Goal: Check status: Check status

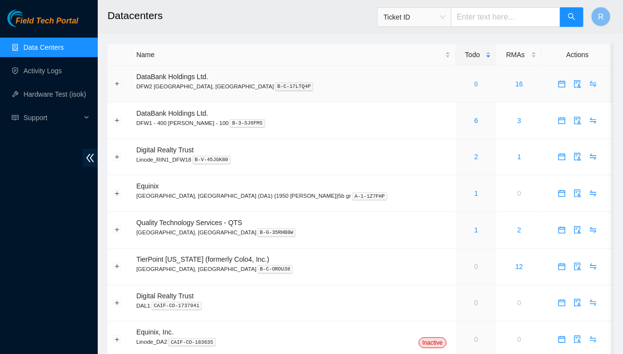
click at [474, 83] on link "6" at bounding box center [476, 84] width 4 height 8
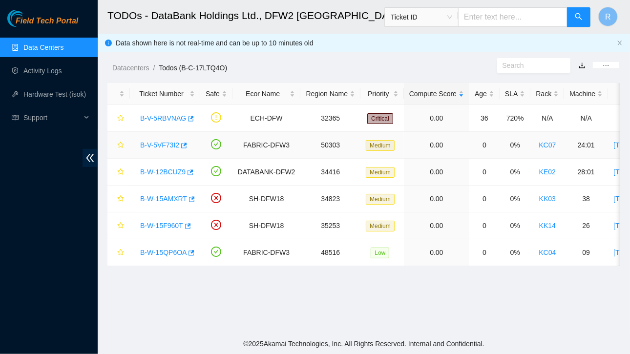
click at [170, 144] on link "B-V-5VF73I2" at bounding box center [159, 145] width 39 height 8
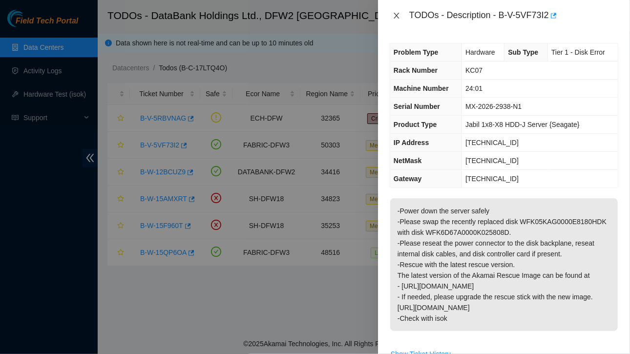
click at [397, 13] on icon "close" at bounding box center [397, 16] width 8 height 8
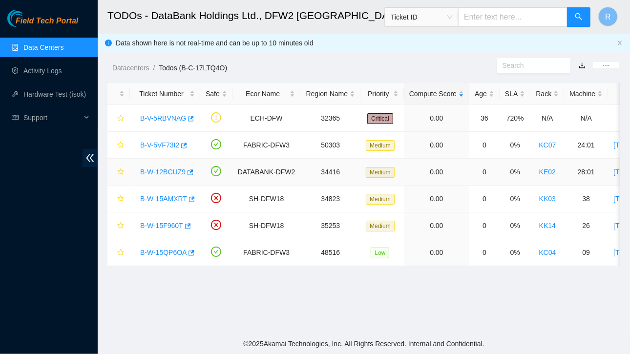
click at [166, 173] on link "B-W-12BCUZ9" at bounding box center [162, 172] width 45 height 8
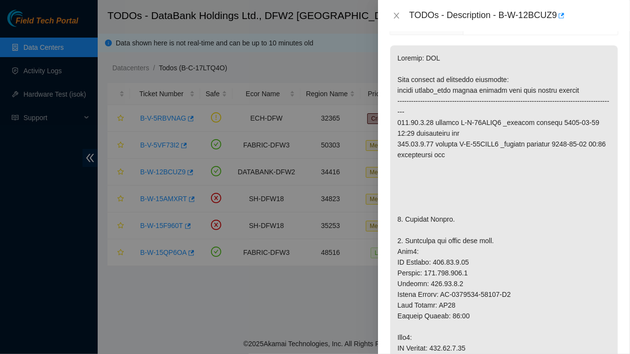
scroll to position [135, 0]
click at [396, 14] on icon "close" at bounding box center [397, 16] width 8 height 8
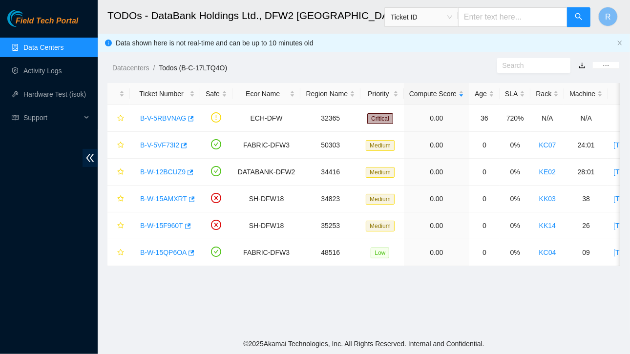
scroll to position [167, 0]
click at [160, 196] on link "B-W-15AMXRT" at bounding box center [163, 199] width 47 height 8
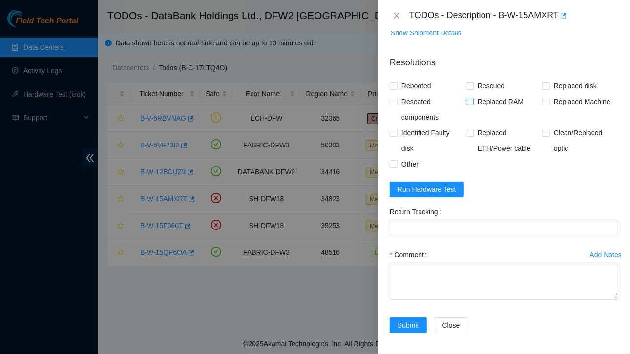
scroll to position [0, 0]
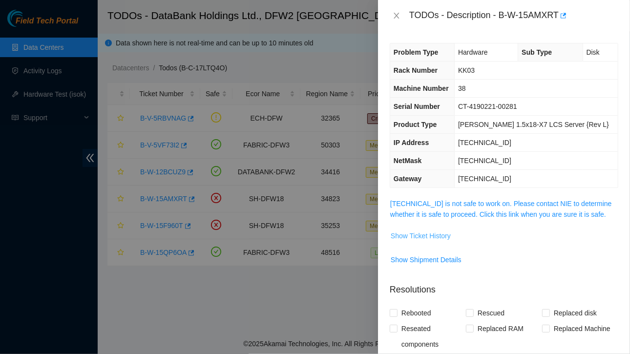
click at [429, 233] on span "Show Ticket History" at bounding box center [421, 235] width 60 height 11
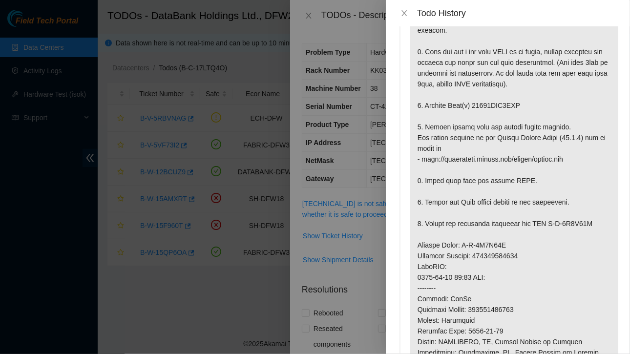
scroll to position [88, 0]
click at [407, 15] on icon "close" at bounding box center [404, 13] width 8 height 8
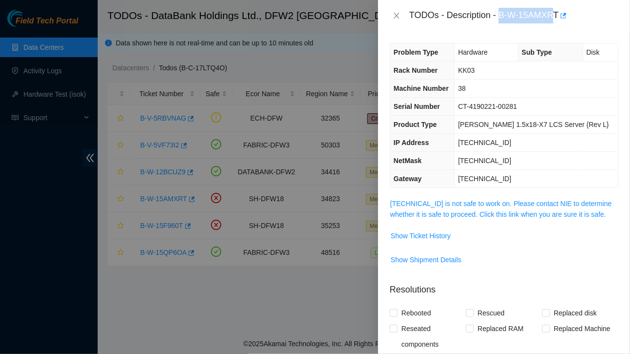
drag, startPoint x: 501, startPoint y: 12, endPoint x: 554, endPoint y: 10, distance: 53.8
click at [554, 10] on div "TODOs - Description - B-W-15AMXRT" at bounding box center [513, 16] width 209 height 16
click at [430, 233] on span "Show Ticket History" at bounding box center [421, 235] width 60 height 11
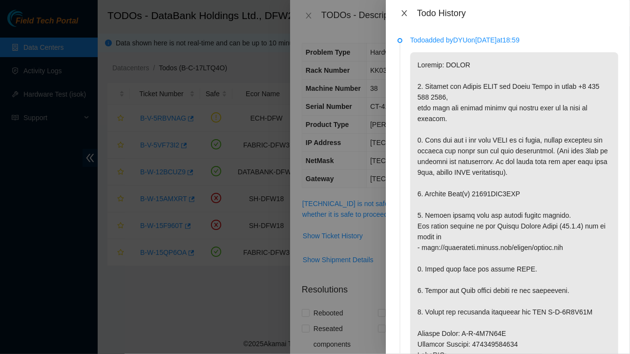
click at [406, 12] on icon "close" at bounding box center [403, 13] width 5 height 6
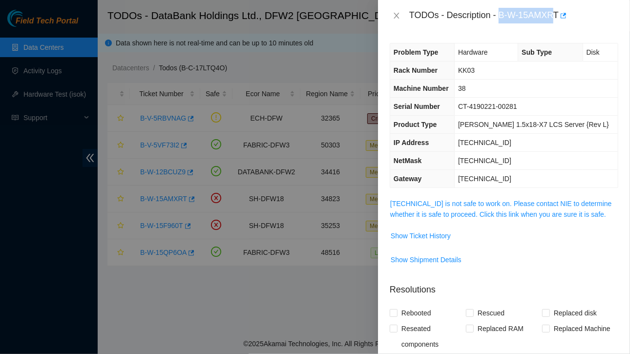
copy div "B-W-15AMXR"
click at [415, 238] on span "Show Ticket History" at bounding box center [421, 235] width 60 height 11
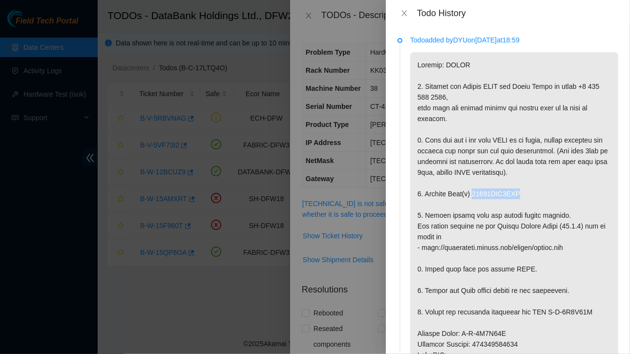
drag, startPoint x: 473, startPoint y: 227, endPoint x: 520, endPoint y: 225, distance: 47.4
click at [530, 223] on p at bounding box center [514, 333] width 208 height 563
copy p "18521FDB4BBC"
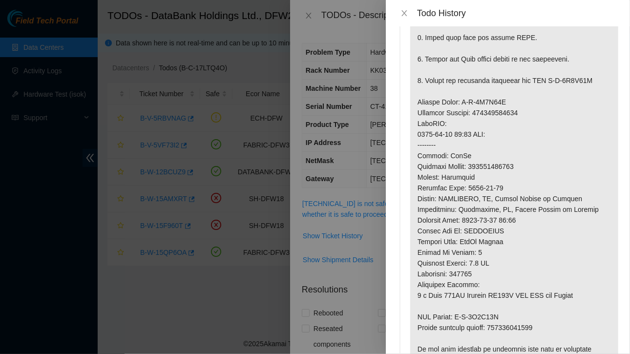
scroll to position [231, 0]
drag, startPoint x: 418, startPoint y: 133, endPoint x: 522, endPoint y: 146, distance: 104.8
click at [522, 146] on p at bounding box center [514, 102] width 208 height 563
copy p "Service Order: B-V-5V1X33L Tracking Numbers: 473665215156"
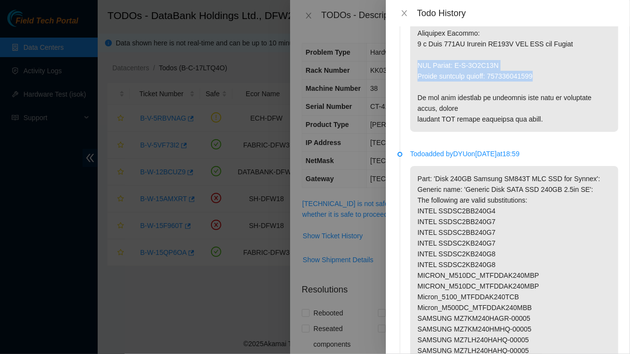
drag, startPoint x: 417, startPoint y: 95, endPoint x: 555, endPoint y: 109, distance: 138.4
copy p "RMA Return: B-V-5V1X33U Return tracking number: 473665215167"
click at [403, 14] on icon "close" at bounding box center [403, 13] width 5 height 6
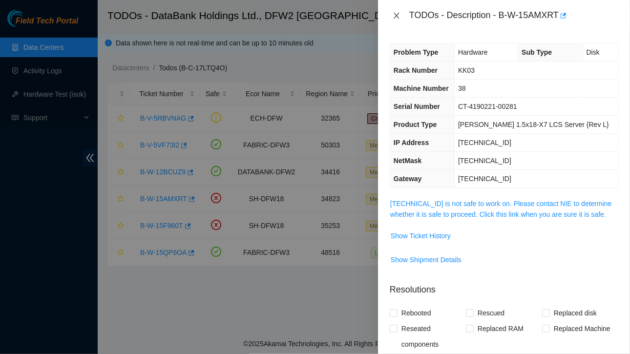
click at [393, 18] on icon "close" at bounding box center [397, 16] width 8 height 8
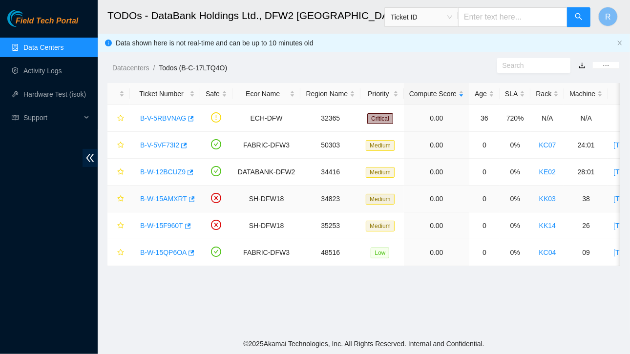
click at [167, 201] on link "B-W-15AMXRT" at bounding box center [163, 199] width 47 height 8
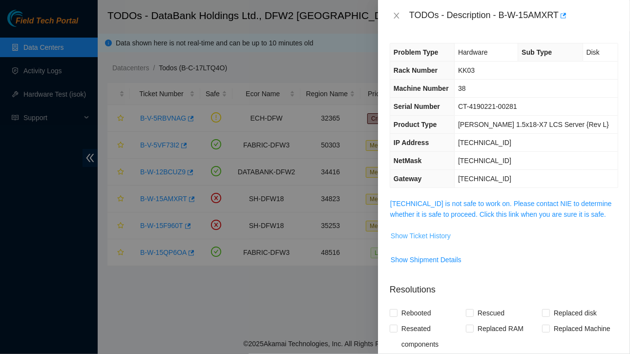
click at [423, 234] on span "Show Ticket History" at bounding box center [421, 235] width 60 height 11
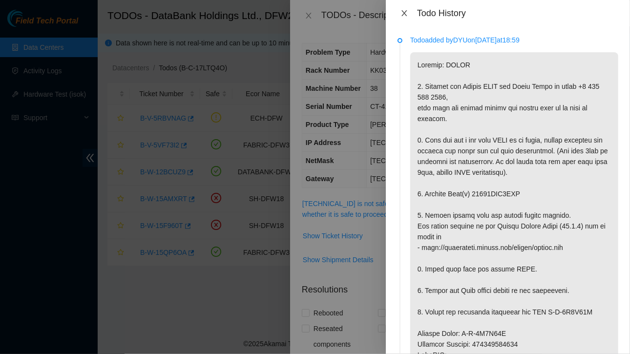
click at [406, 9] on icon "close" at bounding box center [404, 13] width 8 height 8
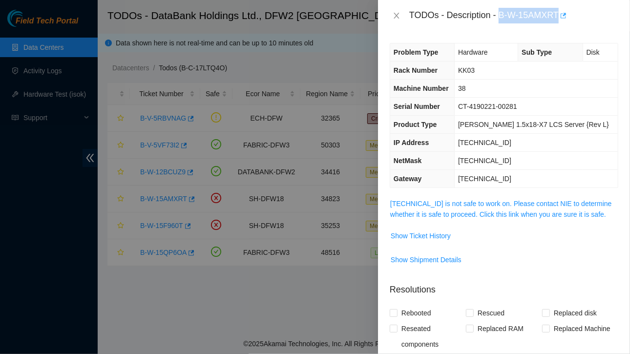
drag, startPoint x: 500, startPoint y: 15, endPoint x: 563, endPoint y: 11, distance: 62.6
click at [563, 11] on div "TODOs - Description - B-W-15AMXRT" at bounding box center [513, 16] width 209 height 16
copy div "B-W-15AMXRT"
click at [433, 234] on span "Show Ticket History" at bounding box center [421, 235] width 60 height 11
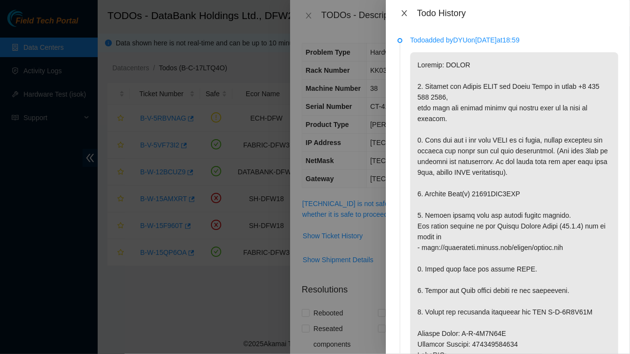
click at [405, 13] on icon "close" at bounding box center [404, 13] width 8 height 8
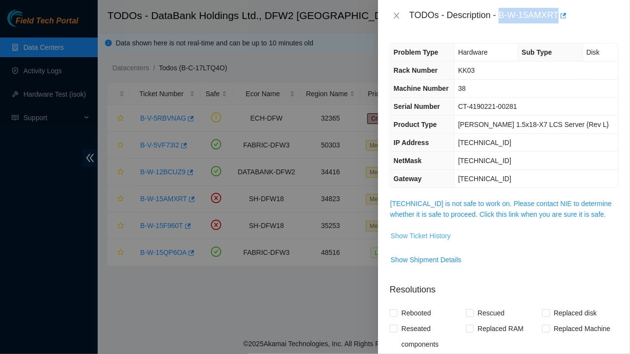
click at [421, 234] on span "Show Ticket History" at bounding box center [421, 235] width 60 height 11
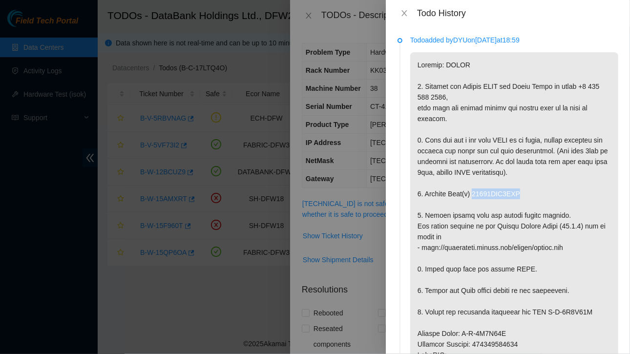
drag, startPoint x: 471, startPoint y: 227, endPoint x: 528, endPoint y: 231, distance: 56.8
click at [528, 231] on p at bounding box center [514, 333] width 208 height 563
copy p "18521FDB4BBC"
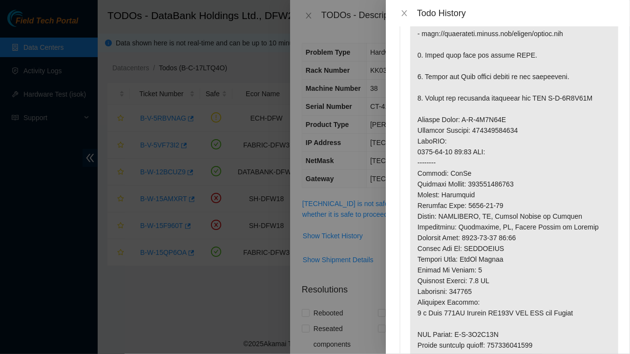
scroll to position [219, 0]
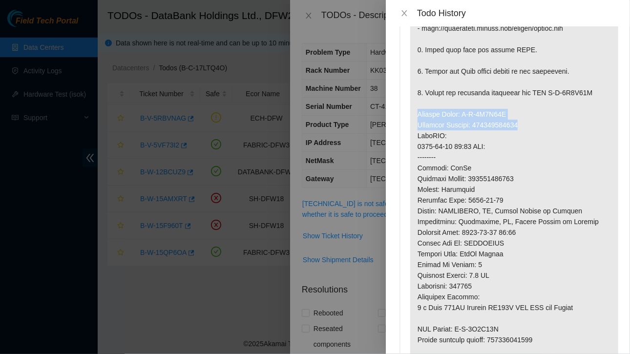
drag, startPoint x: 417, startPoint y: 143, endPoint x: 538, endPoint y: 155, distance: 121.7
click at [538, 155] on p at bounding box center [514, 114] width 208 height 563
copy p "Service Order: B-V-5V1X33L Tracking Numbers: 473665215156"
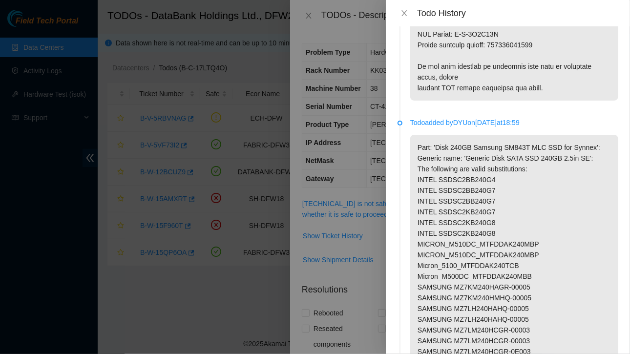
scroll to position [517, 0]
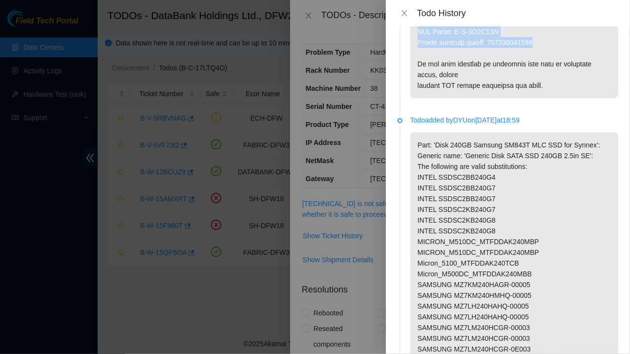
drag, startPoint x: 417, startPoint y: 63, endPoint x: 547, endPoint y: 72, distance: 130.7
copy p "RMA Return: B-V-5V1X33U Return tracking number: 473665215167"
click at [402, 10] on icon "close" at bounding box center [404, 13] width 8 height 8
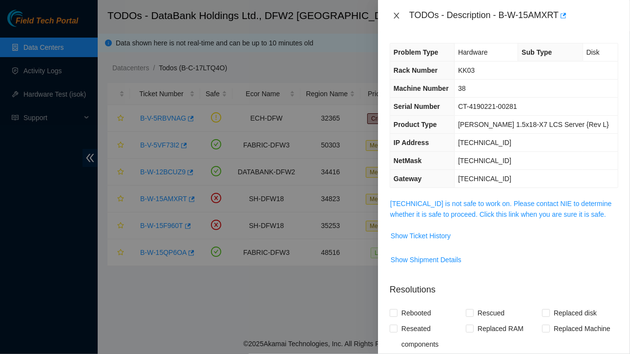
click at [393, 18] on icon "close" at bounding box center [397, 16] width 8 height 8
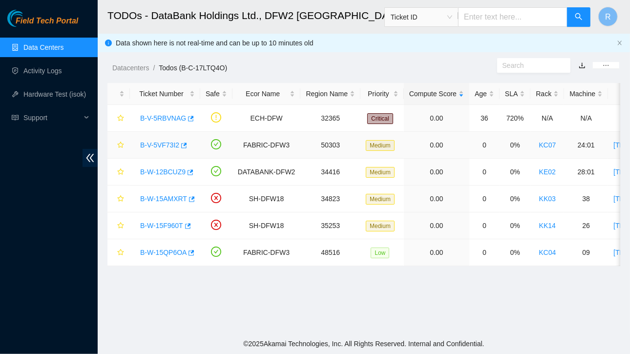
click at [169, 143] on link "B-V-5VF73I2" at bounding box center [159, 145] width 39 height 8
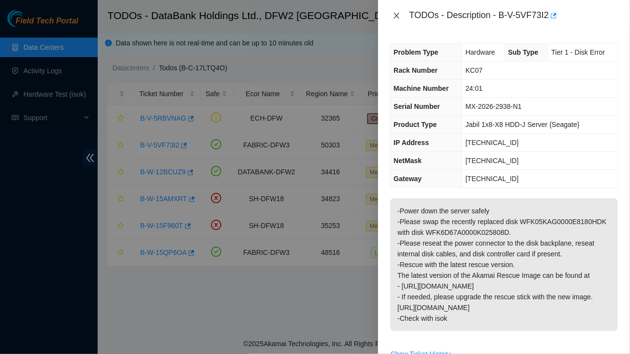
click at [398, 15] on icon "close" at bounding box center [397, 16] width 8 height 8
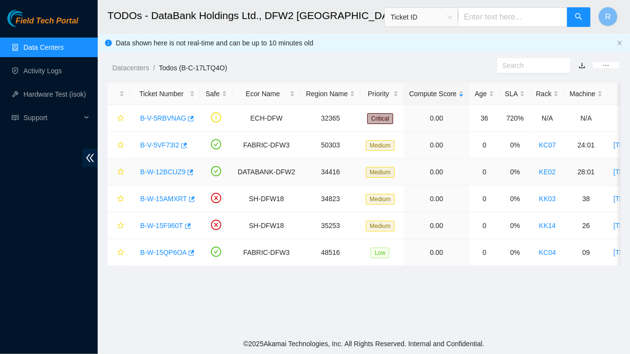
click at [176, 174] on link "B-W-12BCUZ9" at bounding box center [162, 172] width 45 height 8
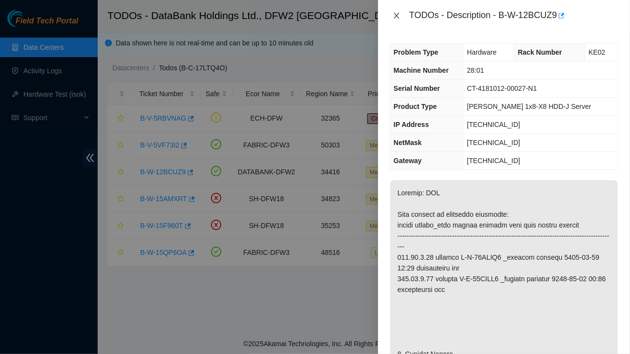
click at [396, 14] on icon "close" at bounding box center [396, 16] width 5 height 6
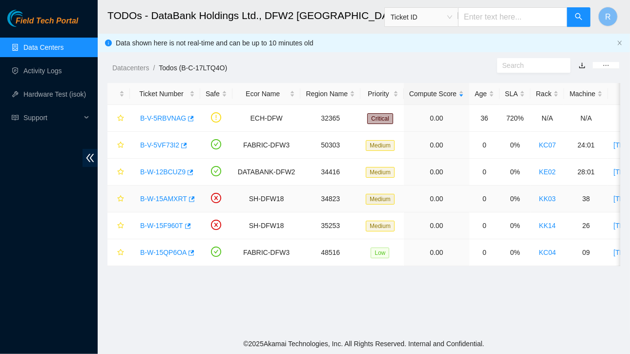
click at [166, 198] on link "B-W-15AMXRT" at bounding box center [163, 199] width 47 height 8
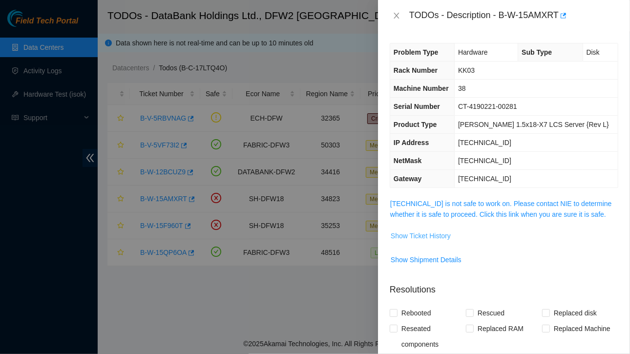
click at [434, 236] on span "Show Ticket History" at bounding box center [421, 235] width 60 height 11
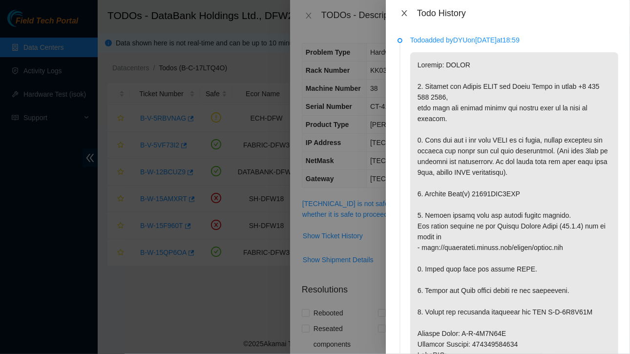
click at [405, 9] on button "Close" at bounding box center [404, 13] width 14 height 9
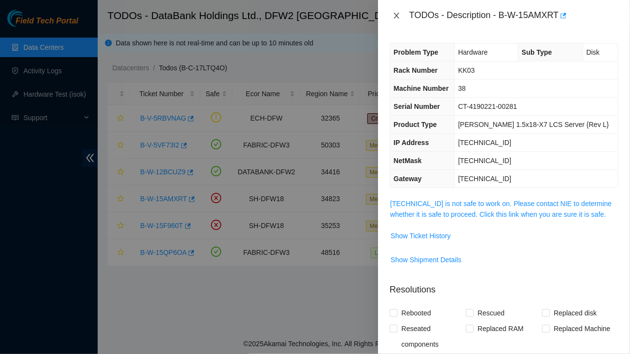
click at [395, 17] on icon "close" at bounding box center [396, 16] width 5 height 6
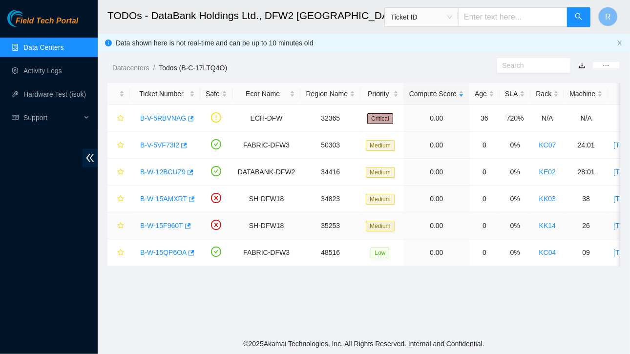
click at [168, 224] on link "B-W-15F960T" at bounding box center [161, 226] width 43 height 8
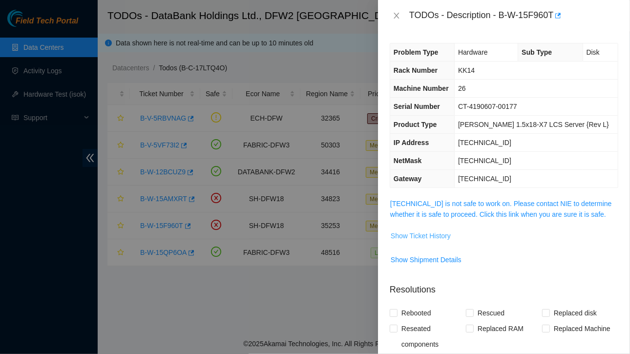
click at [415, 232] on span "Show Ticket History" at bounding box center [421, 235] width 60 height 11
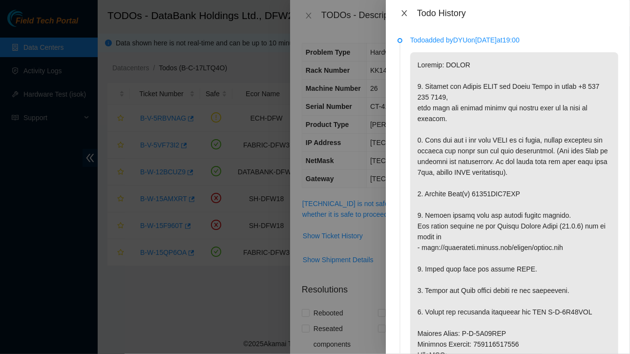
click at [405, 11] on icon "close" at bounding box center [404, 13] width 8 height 8
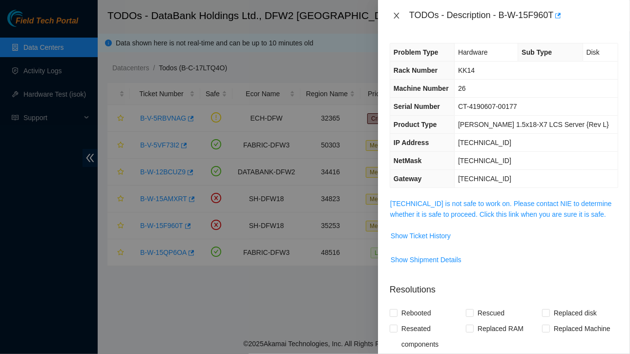
click at [397, 14] on icon "close" at bounding box center [397, 16] width 8 height 8
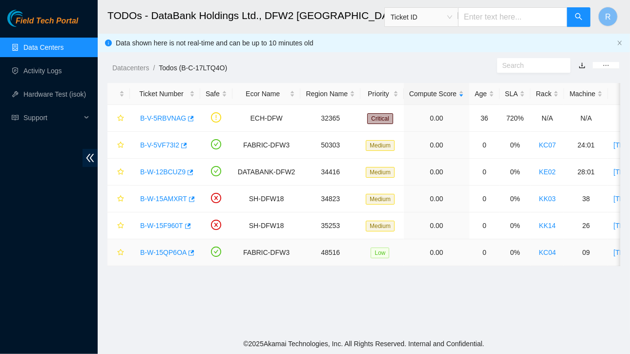
click at [170, 249] on link "B-W-15QP6OA" at bounding box center [163, 253] width 46 height 8
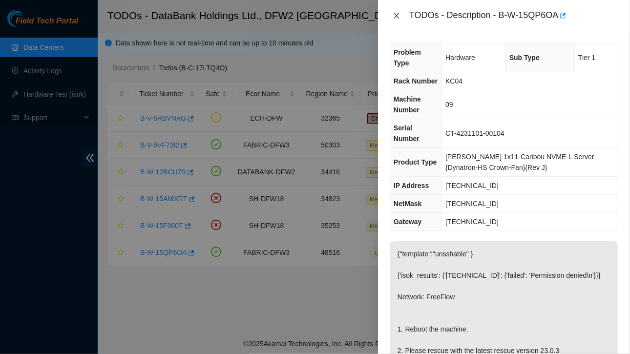
click at [398, 14] on icon "close" at bounding box center [396, 16] width 5 height 6
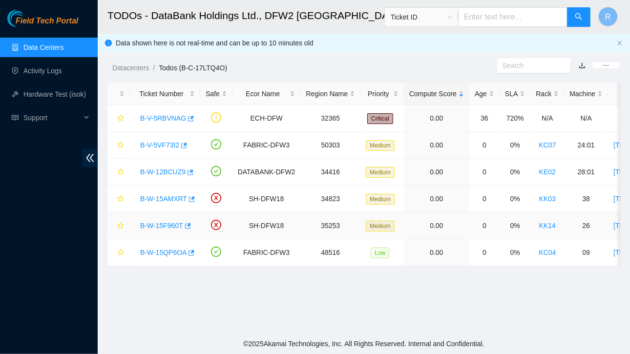
click at [162, 222] on link "B-W-15F960T" at bounding box center [161, 226] width 43 height 8
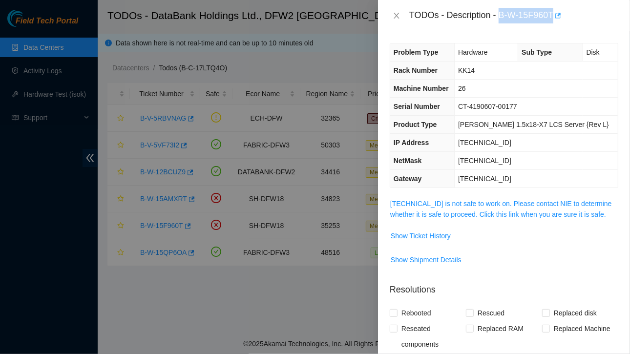
drag, startPoint x: 500, startPoint y: 12, endPoint x: 554, endPoint y: 12, distance: 54.2
click at [554, 12] on div "TODOs - Description - B-W-15F960T" at bounding box center [513, 16] width 209 height 16
copy div "B-W-15F960T"
click at [437, 235] on span "Show Ticket History" at bounding box center [421, 235] width 60 height 11
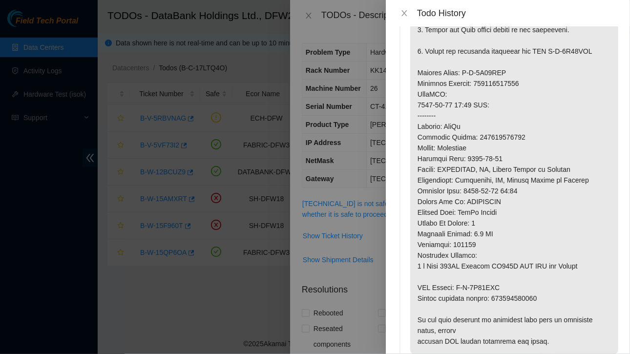
scroll to position [262, 0]
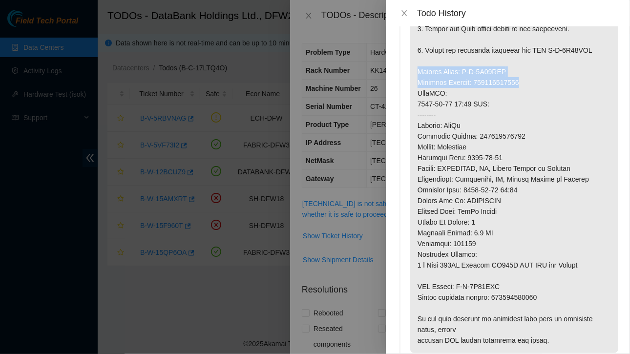
drag, startPoint x: 417, startPoint y: 103, endPoint x: 528, endPoint y: 113, distance: 111.8
click at [528, 113] on p at bounding box center [514, 72] width 208 height 563
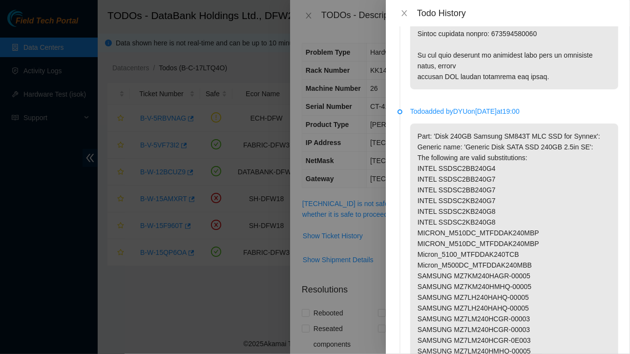
scroll to position [535, 0]
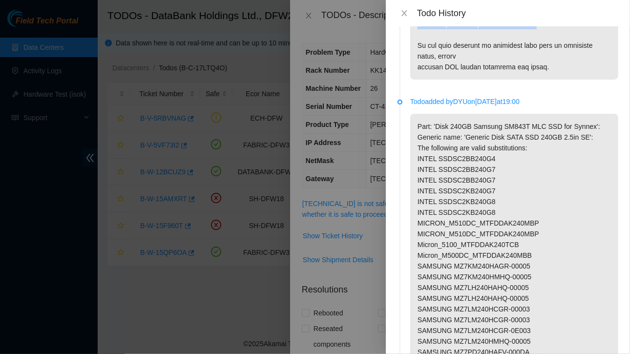
drag, startPoint x: 418, startPoint y: 43, endPoint x: 542, endPoint y: 58, distance: 123.9
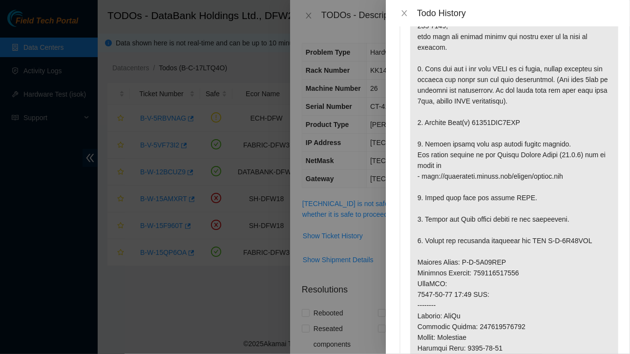
scroll to position [74, 0]
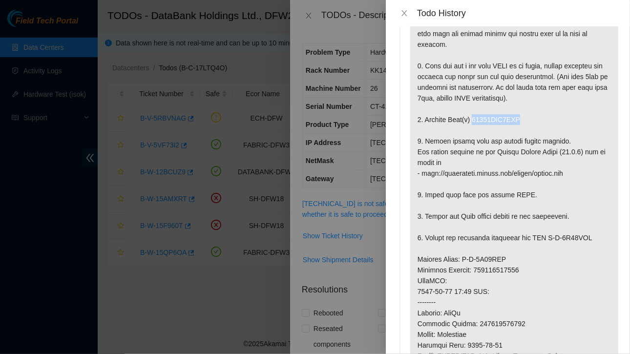
drag, startPoint x: 473, startPoint y: 150, endPoint x: 534, endPoint y: 154, distance: 61.1
click at [534, 154] on p at bounding box center [514, 259] width 208 height 563
